Goal: Find contact information: Find contact information

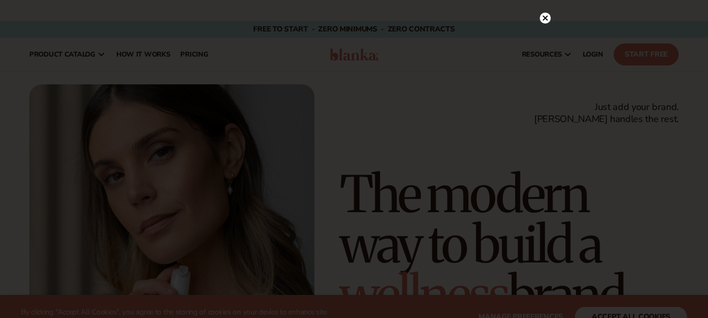
click at [546, 22] on circle at bounding box center [545, 18] width 11 height 11
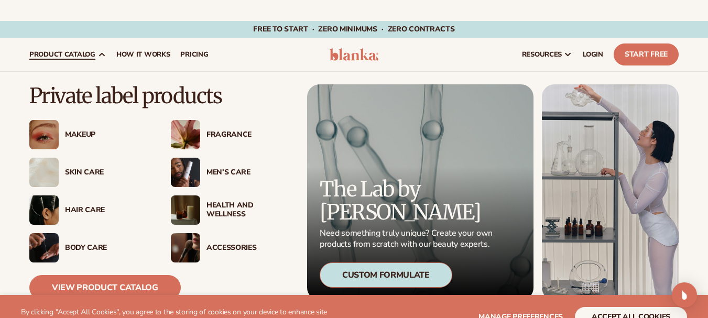
click at [229, 168] on div "Men’s Care" at bounding box center [249, 172] width 85 height 9
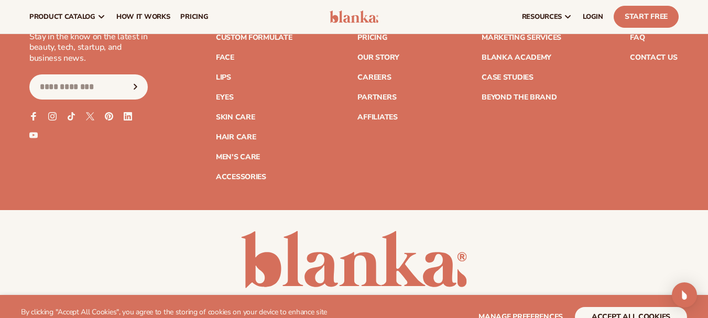
scroll to position [1857, 0]
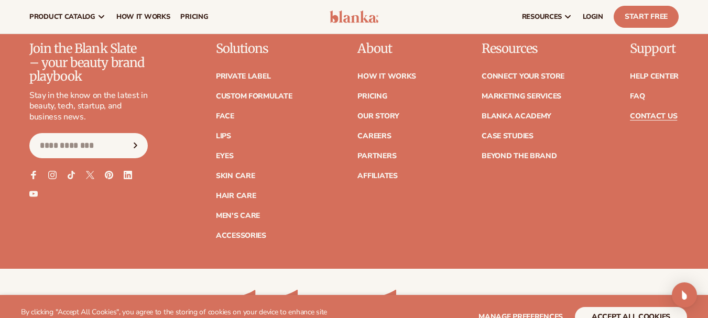
click at [637, 115] on link "Contact Us" at bounding box center [653, 116] width 47 height 7
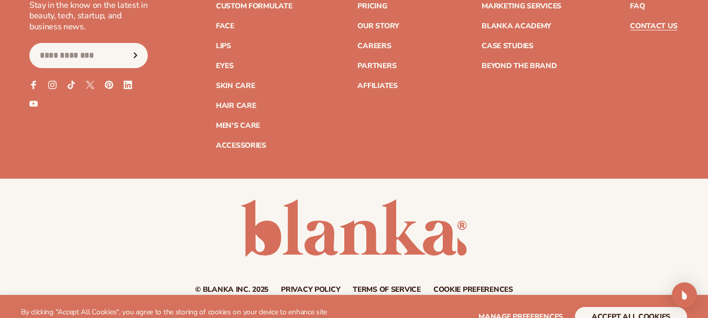
scroll to position [1091, 0]
